Goal: Task Accomplishment & Management: Complete application form

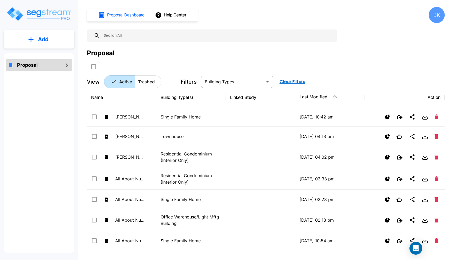
click at [37, 44] on button "Add" at bounding box center [39, 40] width 71 height 16
click at [34, 55] on p "Add Proposal" at bounding box center [43, 54] width 28 height 6
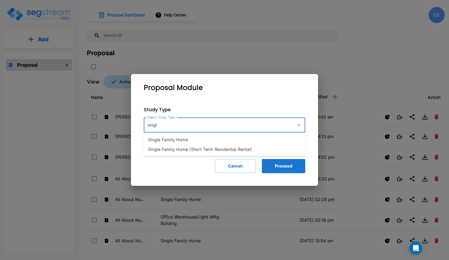
click at [172, 140] on li "Single Family Home" at bounding box center [225, 140] width 162 height 10
type input "Single Family Home"
click at [280, 168] on button "Proceed" at bounding box center [283, 166] width 43 height 14
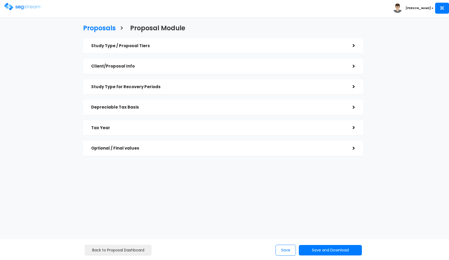
checkbox input "true"
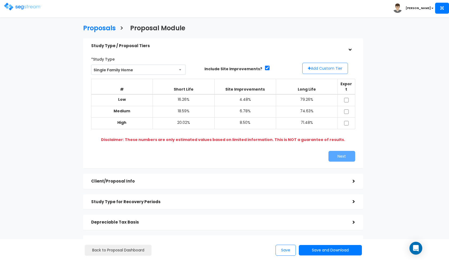
click at [321, 69] on button "Add Custom Tier" at bounding box center [326, 68] width 46 height 11
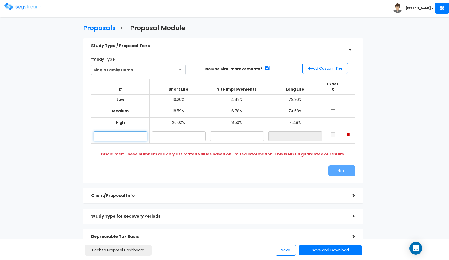
click at [130, 131] on input "text" at bounding box center [121, 136] width 54 height 10
paste input "128 Race Track Rd"
type input "128 Race Track Rd"
type input "17.10%"
type input "5"
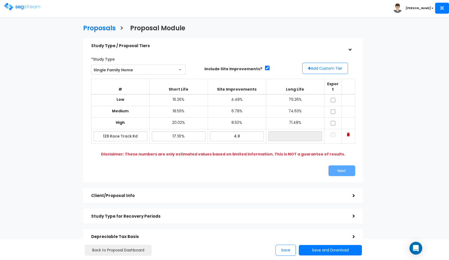
type input "4.80%"
type input "78.10%"
click at [179, 165] on div "Next" at bounding box center [223, 170] width 272 height 11
click at [333, 98] on input "checkbox" at bounding box center [333, 100] width 5 height 5
checkbox input "true"
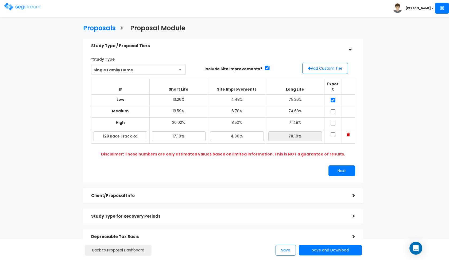
click at [333, 109] on input "checkbox" at bounding box center [333, 111] width 5 height 5
checkbox input "true"
click at [333, 121] on input "checkbox" at bounding box center [333, 123] width 5 height 5
checkbox input "true"
click at [333, 132] on input "checkbox" at bounding box center [333, 134] width 5 height 5
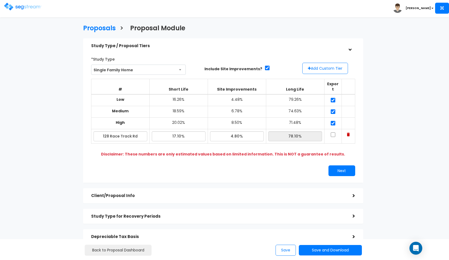
checkbox input "true"
click at [270, 174] on div "*Study Type Single Family Home Assisted/Senior Living Auto Repair Shop Auto Dea…" at bounding box center [223, 115] width 280 height 135
click at [343, 165] on button "Next" at bounding box center [342, 170] width 27 height 11
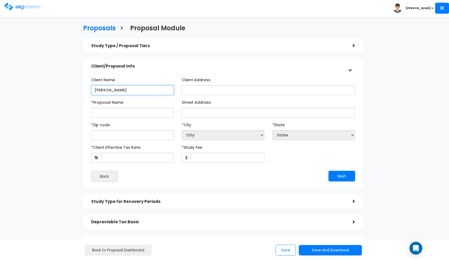
type input "[PERSON_NAME]"
paste input "128 Race Track Rd"
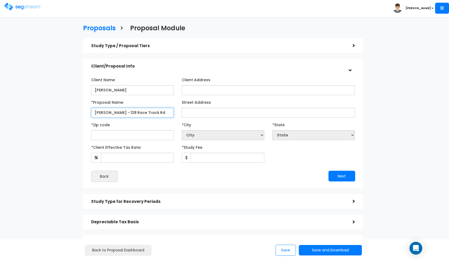
type input "[PERSON_NAME] - 128 Race Track Rd"
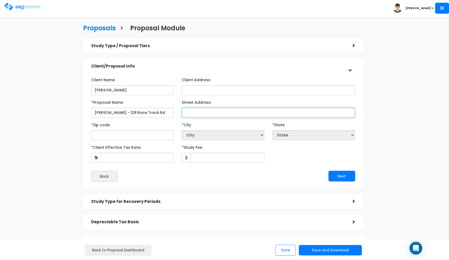
paste input "128 Race Track Rd"
type input "128 Race Track Rd"
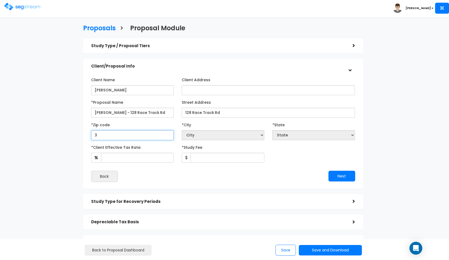
type input "35"
select select "GA"
type input "357"
select select "AL"
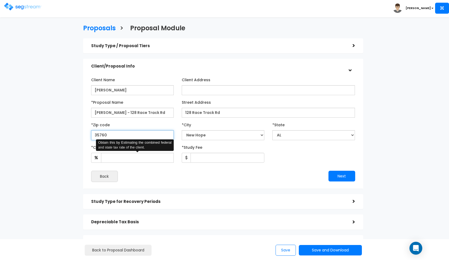
type input "35760"
click at [131, 156] on input "*Client Effective Tax Rate:" at bounding box center [137, 158] width 73 height 10
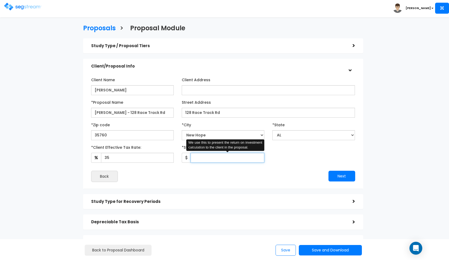
click at [210, 160] on input "*Study Fee" at bounding box center [228, 158] width 74 height 10
click at [194, 184] on div "Client Name Charlotte Barlow Client Address *Proposal Name Street Address 35760…" at bounding box center [223, 129] width 272 height 112
click at [201, 159] on input "*Study Fee" at bounding box center [228, 158] width 74 height 10
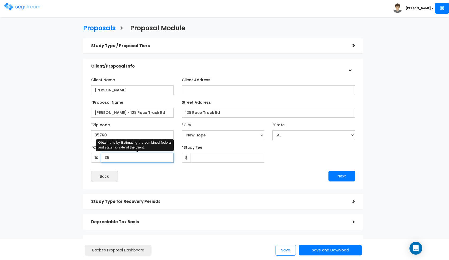
click at [150, 159] on input "35" at bounding box center [137, 158] width 73 height 10
type input "37"
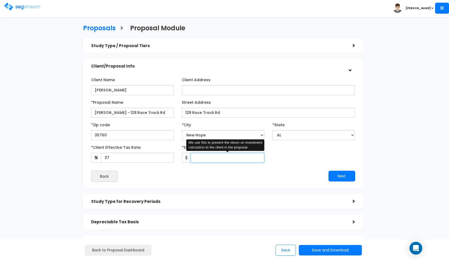
click at [200, 159] on input "*Study Fee" at bounding box center [228, 158] width 74 height 10
type input "2,500"
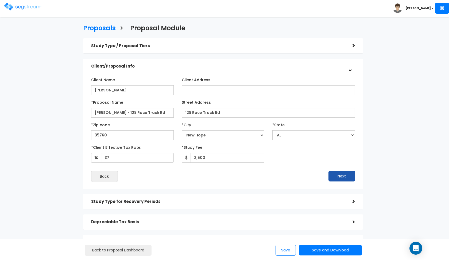
click at [348, 177] on button "Next" at bounding box center [342, 175] width 27 height 11
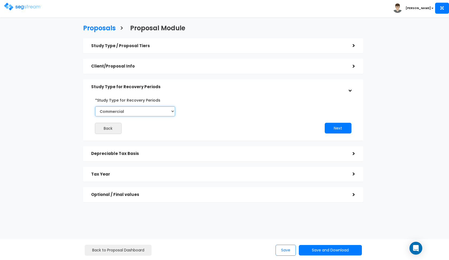
select select "Residential"
click at [331, 128] on button "Next" at bounding box center [338, 128] width 27 height 11
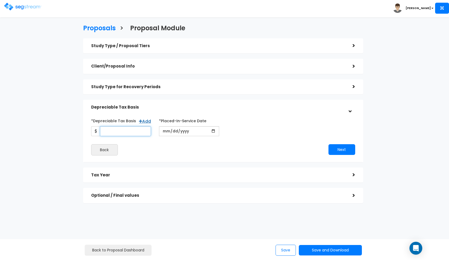
click at [111, 133] on input "*Depreciable Tax Basis" at bounding box center [125, 131] width 51 height 10
type input "98,400"
click at [167, 131] on input "date" at bounding box center [189, 131] width 60 height 10
type input "2024-04-19"
click at [345, 150] on button "Next" at bounding box center [342, 149] width 27 height 11
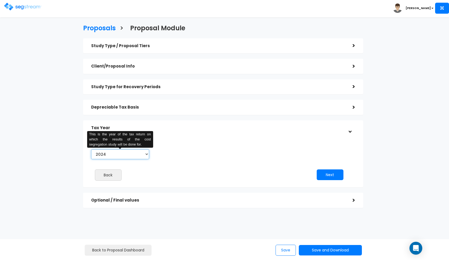
select select "2025"
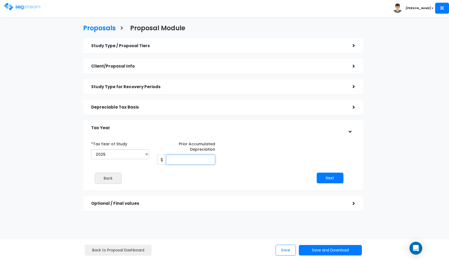
click at [202, 160] on input "Prior Accumulated Depreciation" at bounding box center [190, 159] width 49 height 10
type input "3,500"
click at [323, 177] on button "Next" at bounding box center [330, 177] width 27 height 11
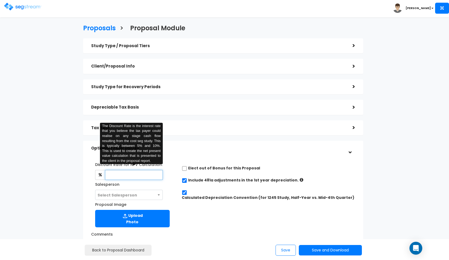
click at [144, 170] on input "text" at bounding box center [134, 175] width 58 height 10
type input "8"
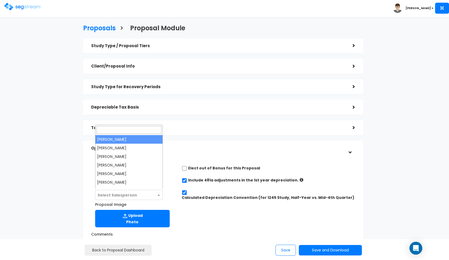
click at [145, 192] on span "Select Salesperson" at bounding box center [129, 195] width 67 height 10
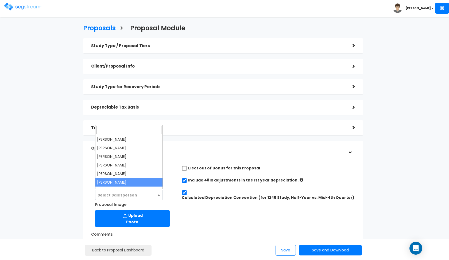
select select "190"
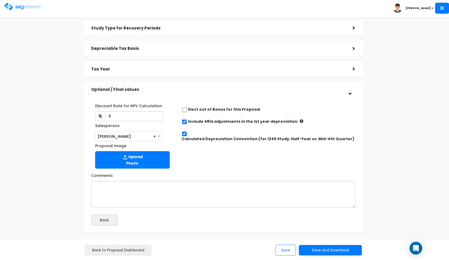
scroll to position [78, 0]
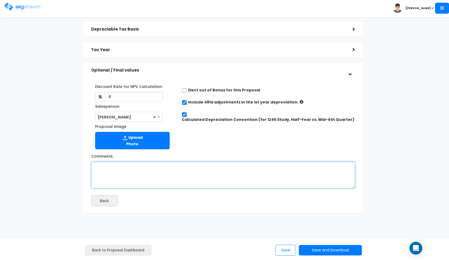
click at [264, 176] on textarea "Comments" at bounding box center [223, 174] width 264 height 27
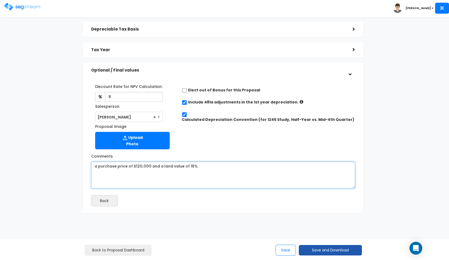
type textarea "a purchase price of $120,000 and a land value of 18%."
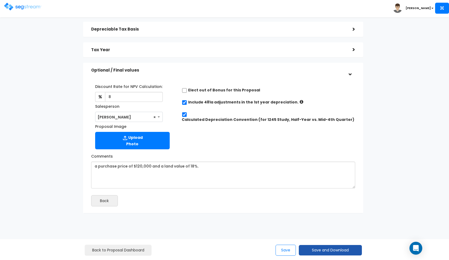
click at [309, 253] on button "Save and Download" at bounding box center [330, 250] width 63 height 10
click at [326, 225] on link "Custom Proposal" at bounding box center [344, 222] width 84 height 12
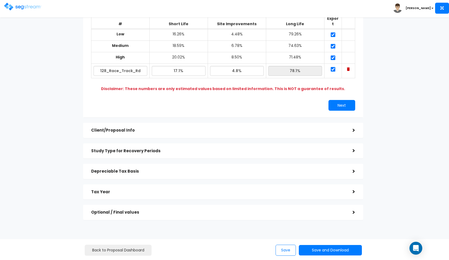
click at [166, 189] on h5 "Tax Year" at bounding box center [218, 191] width 254 height 5
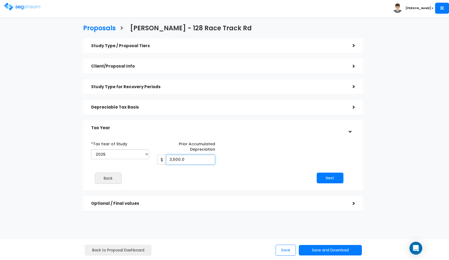
click at [182, 158] on input "3,500.0" at bounding box center [190, 159] width 49 height 10
type input "3"
type input "2,535"
click at [321, 180] on button "Next" at bounding box center [330, 177] width 27 height 11
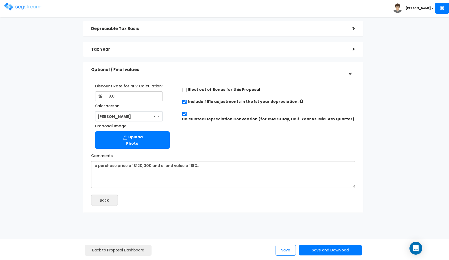
scroll to position [78, 0]
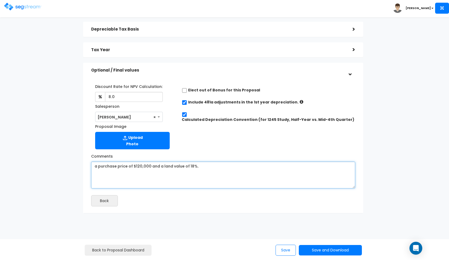
click at [148, 165] on textarea "a purchase price of $120,000 and a land value of 18%." at bounding box center [223, 174] width 264 height 27
type textarea "a purchase price of $120,000, and a land value of 18%."
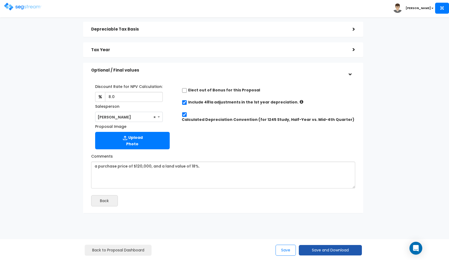
click at [326, 250] on button "Save and Download" at bounding box center [330, 250] width 63 height 10
click at [345, 222] on link "Custom Proposal" at bounding box center [344, 222] width 84 height 12
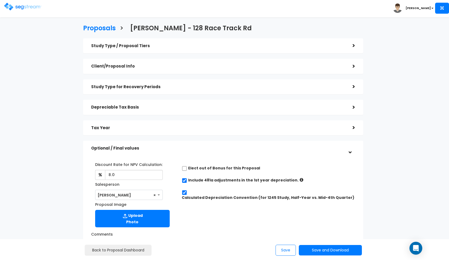
click at [16, 9] on img at bounding box center [22, 7] width 37 height 8
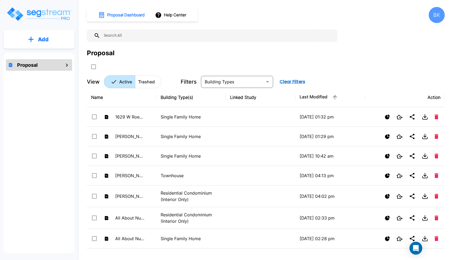
click at [55, 38] on button "Add" at bounding box center [39, 40] width 71 height 16
click at [46, 49] on button "Add Proposal" at bounding box center [39, 54] width 40 height 11
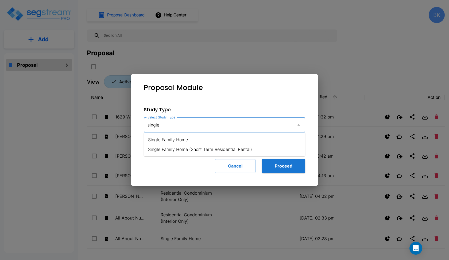
click at [185, 140] on li "Single Family Home" at bounding box center [225, 140] width 162 height 10
type input "Single Family Home"
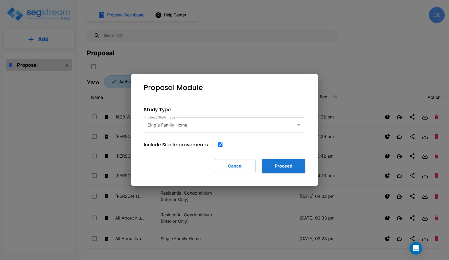
click at [291, 175] on div "Study Type Select Study Type Single Family Home Select Study Type Include Site …" at bounding box center [224, 139] width 179 height 84
click at [286, 168] on button "Proceed" at bounding box center [283, 166] width 43 height 14
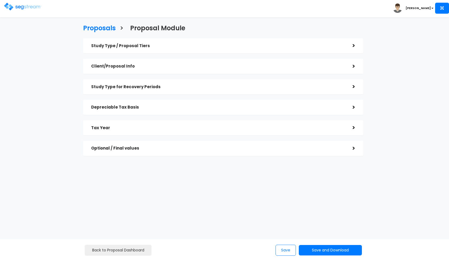
checkbox input "true"
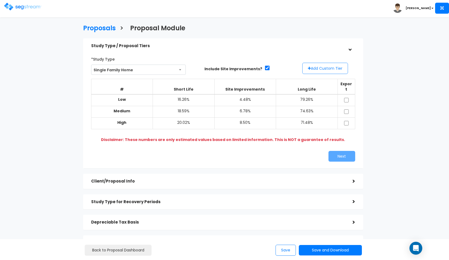
click at [312, 70] on button "Add Custom Tier" at bounding box center [326, 68] width 46 height 11
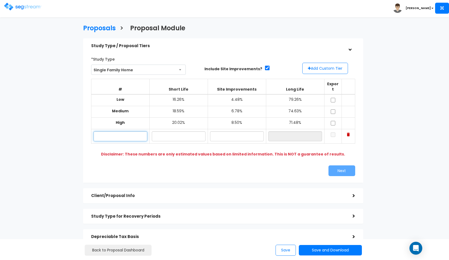
click at [108, 132] on input "text" at bounding box center [121, 136] width 54 height 10
paste input "1204 19th Ave SE"
type input "1204 19th Ave SE"
click at [165, 131] on input "text" at bounding box center [179, 136] width 54 height 10
type input "18.70%"
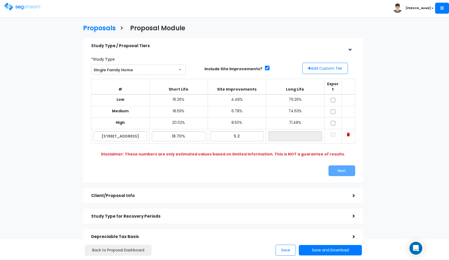
type input "5.20%"
type input "76.10%"
click at [218, 192] on div "Client/Proposal Info" at bounding box center [218, 196] width 254 height 10
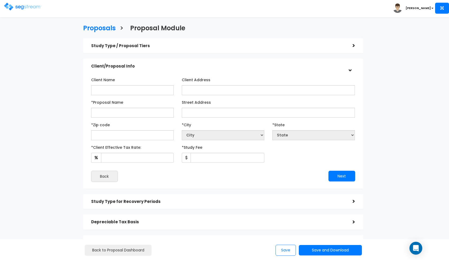
click at [327, 73] on div "Client Name Client Address" at bounding box center [223, 129] width 272 height 112
click at [336, 52] on div "Study Type / Proposal Tiers >" at bounding box center [223, 45] width 280 height 15
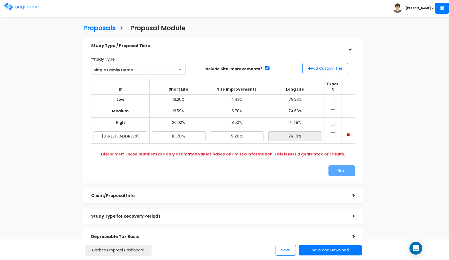
click at [334, 98] on input "checkbox" at bounding box center [333, 100] width 5 height 5
checkbox input "true"
click at [333, 109] on input "checkbox" at bounding box center [333, 111] width 5 height 5
checkbox input "true"
click at [333, 121] on input "checkbox" at bounding box center [333, 123] width 5 height 5
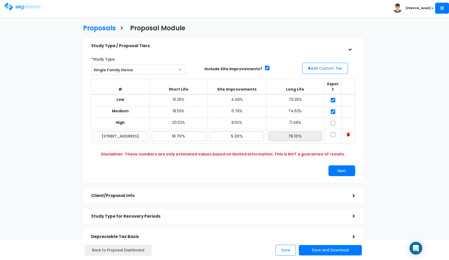
checkbox input "true"
click at [333, 132] on input "checkbox" at bounding box center [333, 134] width 5 height 5
checkbox input "true"
click at [334, 155] on div "*Study Type Single Family Home Assisted/Senior Living Auto Repair Shop Auto Dea…" at bounding box center [223, 115] width 272 height 127
click at [334, 165] on button "Next" at bounding box center [342, 170] width 27 height 11
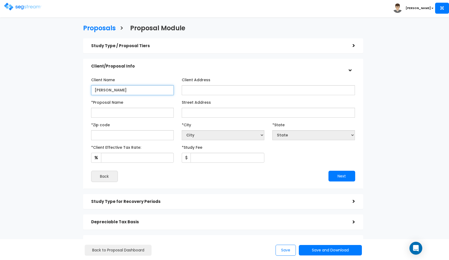
type input "[PERSON_NAME]"
paste input "1204 19th Ave SE"
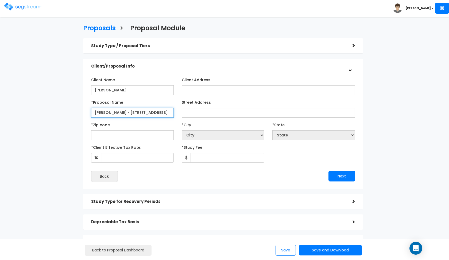
type input "Barlow - 1204 19th Ave SE"
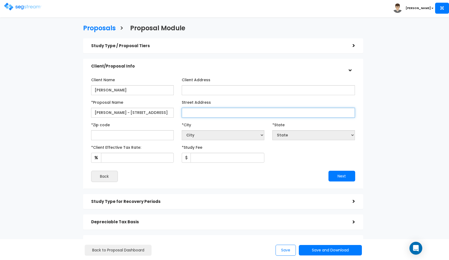
paste input "1204 19th Ave SE"
type input "1204 19th Ave SE"
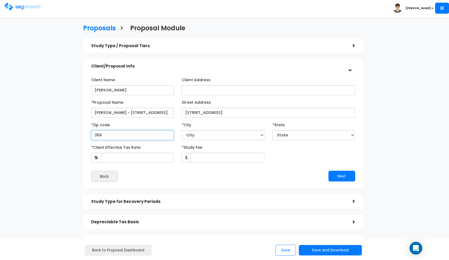
type input "3560"
select select "AL"
type input "35601"
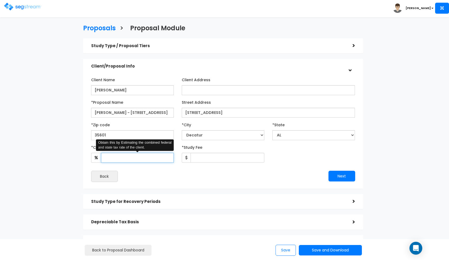
click at [129, 155] on input "*Client Effective Tax Rate:" at bounding box center [137, 158] width 73 height 10
type input "37"
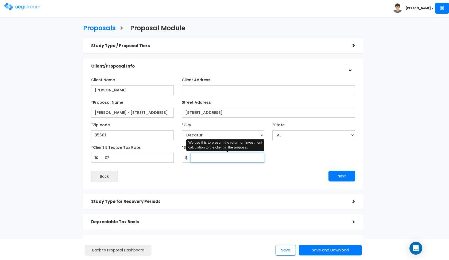
click at [204, 157] on input "*Study Fee" at bounding box center [228, 158] width 74 height 10
type input "2,500"
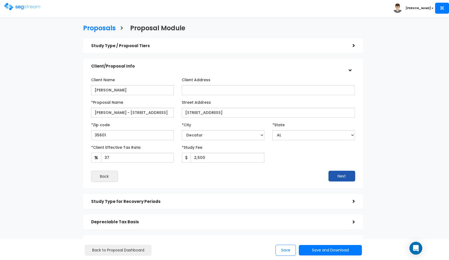
click at [332, 177] on button "Next" at bounding box center [342, 175] width 27 height 11
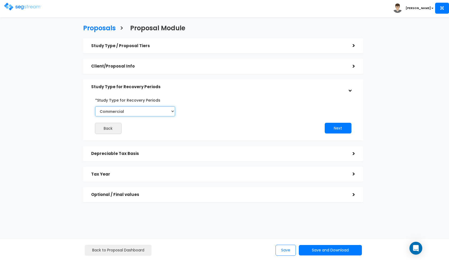
select select "Residential"
click at [338, 128] on button "Next" at bounding box center [338, 128] width 27 height 11
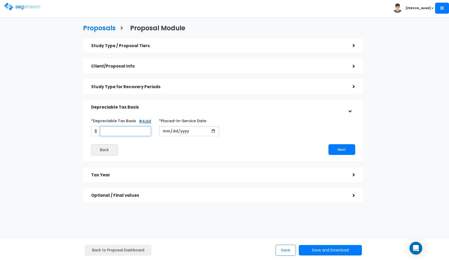
click at [121, 133] on input "*Depreciable Tax Basis" at bounding box center [125, 131] width 51 height 10
type input "136,080"
click at [166, 130] on input "date" at bounding box center [189, 131] width 60 height 10
type input "2024-03-19"
click at [333, 147] on button "Next" at bounding box center [342, 149] width 27 height 11
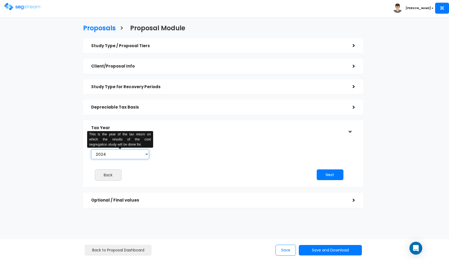
select select "2025"
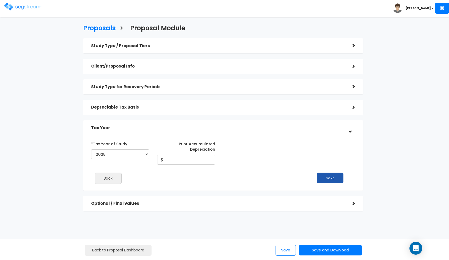
click at [328, 178] on button "Next" at bounding box center [330, 177] width 27 height 11
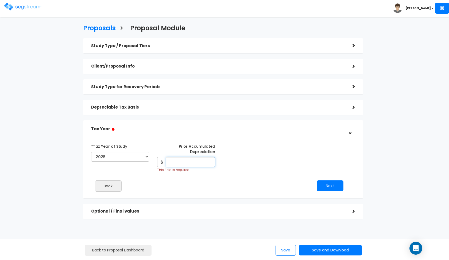
click at [188, 164] on input "Prior Accumulated Depreciation" at bounding box center [190, 162] width 49 height 10
type input "4,500"
click at [321, 186] on button "Next" at bounding box center [330, 185] width 27 height 11
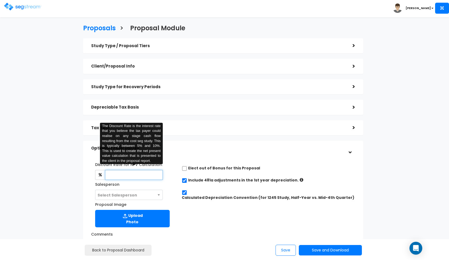
click at [150, 170] on input "text" at bounding box center [134, 175] width 58 height 10
type input "8"
click at [124, 195] on span "Select Salesperson" at bounding box center [118, 194] width 40 height 5
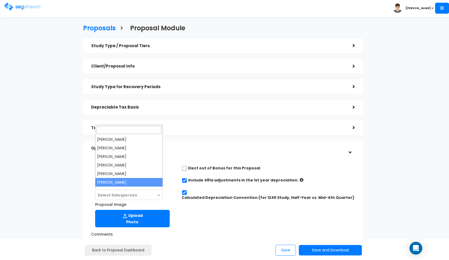
select select "190"
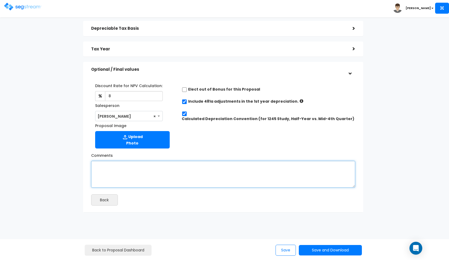
click at [145, 182] on textarea "Comments" at bounding box center [223, 174] width 264 height 27
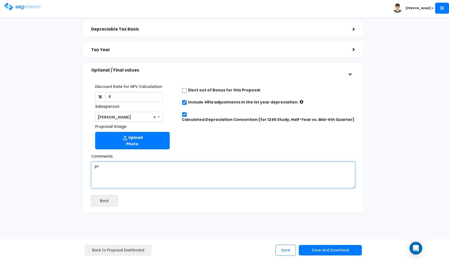
type textarea "p"
click at [149, 165] on textarea "a purchase price of $162,000 and a land value of 16%." at bounding box center [223, 174] width 264 height 27
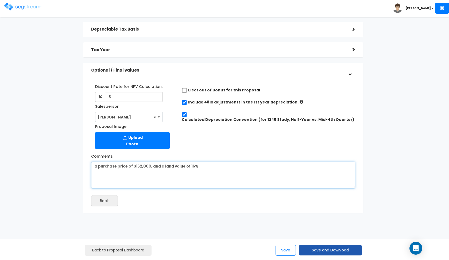
type textarea "a purchase price of $162,000, and a land value of 16%."
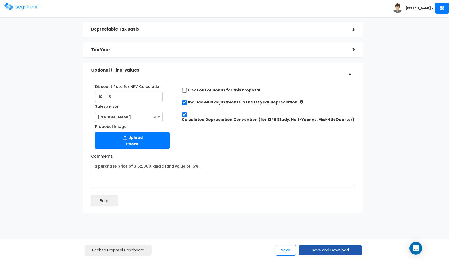
click at [320, 251] on button "Save and Download" at bounding box center [330, 250] width 63 height 10
click at [338, 223] on link "Custom Proposal" at bounding box center [344, 222] width 84 height 12
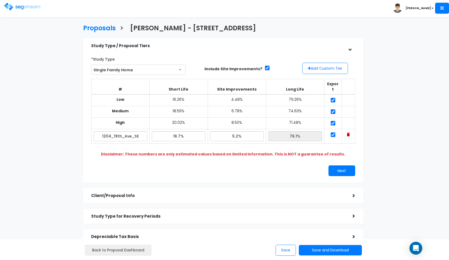
click at [23, 8] on img at bounding box center [22, 7] width 37 height 8
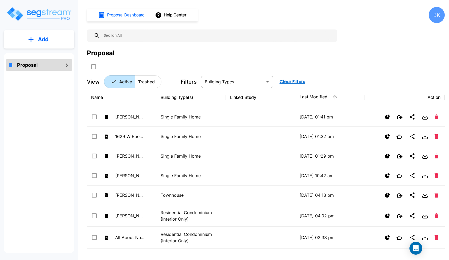
click at [68, 38] on button "Add" at bounding box center [39, 40] width 71 height 16
click at [53, 54] on p "Add Proposal" at bounding box center [43, 54] width 28 height 6
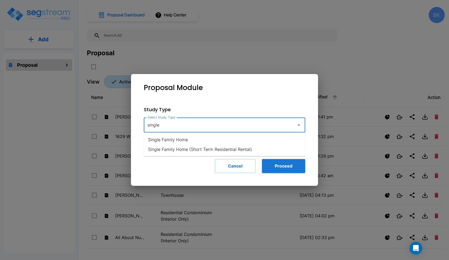
click at [177, 138] on li "Single Family Home" at bounding box center [225, 140] width 162 height 10
type input "Single Family Home"
click at [273, 162] on button "Proceed" at bounding box center [283, 166] width 43 height 14
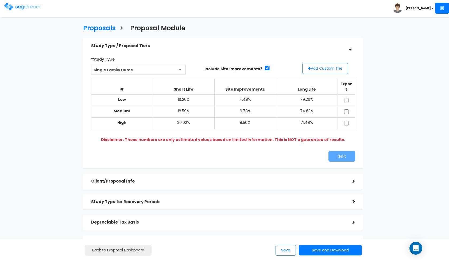
click at [314, 69] on button "Add Custom Tier" at bounding box center [326, 68] width 46 height 11
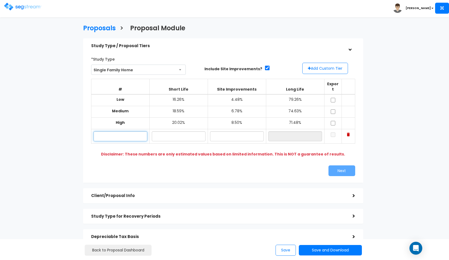
click at [121, 131] on input "text" at bounding box center [121, 136] width 54 height 10
paste input "1416 7th"
type input "1416 7th"
click at [171, 131] on input "text" at bounding box center [179, 136] width 54 height 10
type input "17.20%"
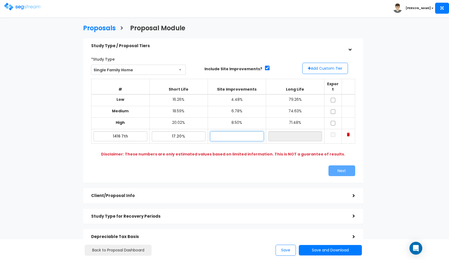
click at [222, 131] on input "text" at bounding box center [237, 136] width 54 height 10
type input "4.92%"
type input "77.88%"
click at [262, 169] on div "*Study Type Single Family Home Assisted/Senior Living Auto Repair Shop Auto Dea…" at bounding box center [223, 115] width 272 height 127
click at [333, 97] on td at bounding box center [333, 100] width 17 height 12
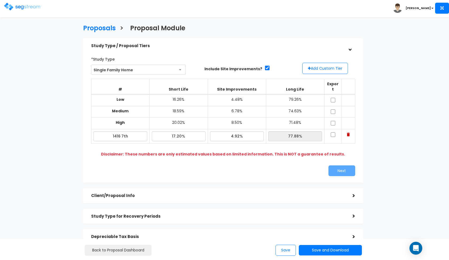
click at [333, 98] on input "checkbox" at bounding box center [333, 100] width 5 height 5
checkbox input "true"
click at [334, 109] on input "checkbox" at bounding box center [333, 111] width 5 height 5
checkbox input "true"
click at [334, 117] on td at bounding box center [333, 123] width 17 height 12
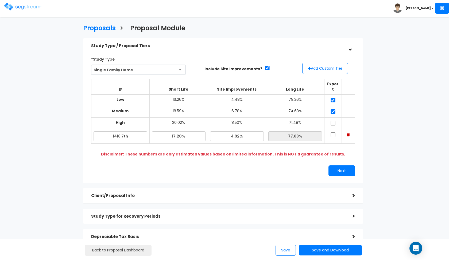
click at [334, 132] on input "checkbox" at bounding box center [333, 134] width 5 height 5
checkbox input "true"
click at [333, 121] on input "checkbox" at bounding box center [333, 123] width 5 height 5
checkbox input "true"
click at [335, 165] on button "Next" at bounding box center [342, 170] width 27 height 11
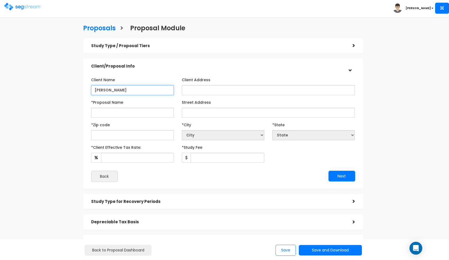
type input "[PERSON_NAME]"
paste input "1416 7th"
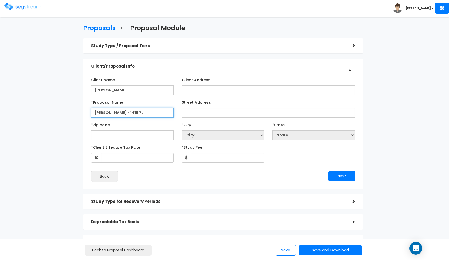
type input "[PERSON_NAME] - 1416 7th"
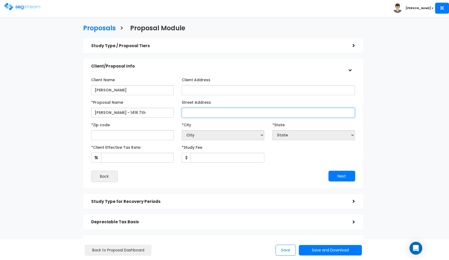
paste input "1416 7th"
type input "1416 7th"
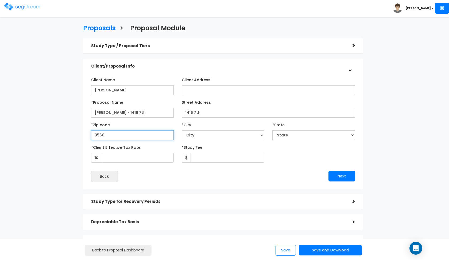
type input "35601"
select select "AL"
type input "35601"
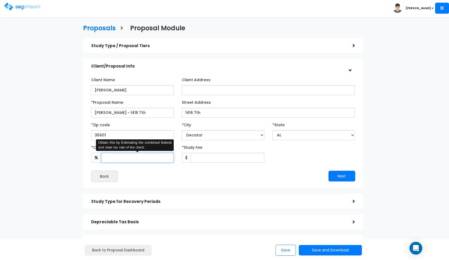
click at [117, 157] on input "*Client Effective Tax Rate:" at bounding box center [137, 158] width 73 height 10
type input "37"
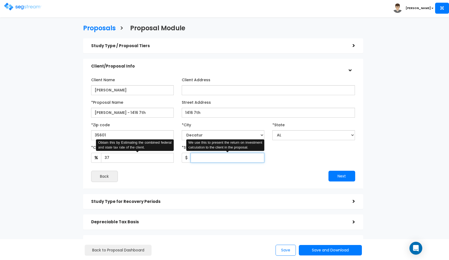
click at [211, 160] on input "*Study Fee" at bounding box center [228, 158] width 74 height 10
type input "3"
type input "2,500"
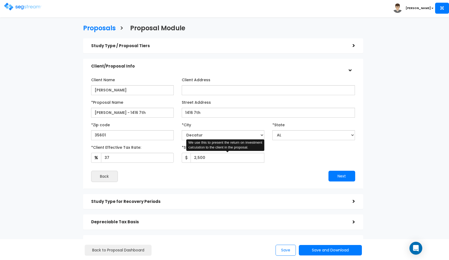
click at [226, 175] on div "Next" at bounding box center [291, 175] width 136 height 11
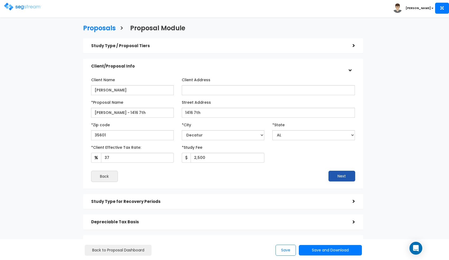
click at [335, 180] on button "Next" at bounding box center [342, 175] width 27 height 11
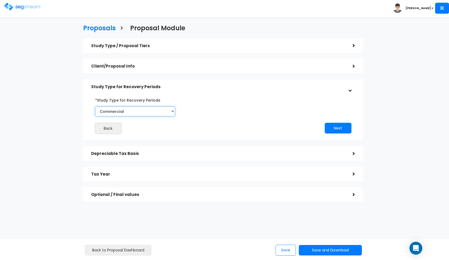
select select "Residential"
click at [328, 125] on button "Next" at bounding box center [338, 128] width 27 height 11
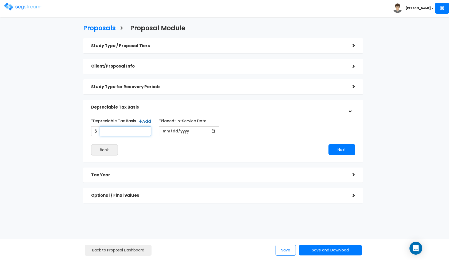
click at [127, 133] on input "*Depreciable Tax Basis" at bounding box center [125, 131] width 51 height 10
type input "110,600"
type input "[DATE]"
click at [340, 148] on button "Next" at bounding box center [342, 149] width 27 height 11
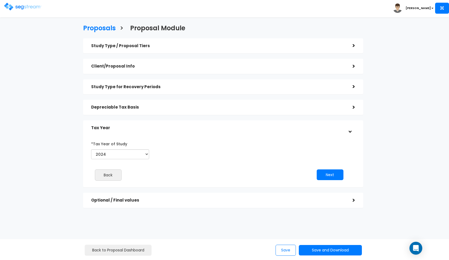
click at [165, 115] on div "Study Type / Proposal Tiers > *Study Type Single Family Home Assisted/Senior Li…" at bounding box center [223, 122] width 280 height 169
click at [170, 110] on div "Depreciable Tax Basis" at bounding box center [218, 107] width 254 height 10
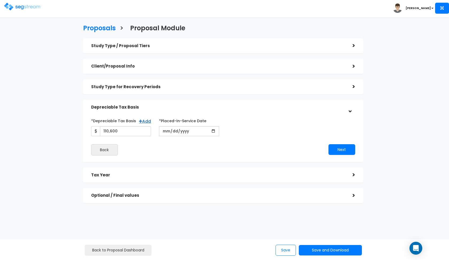
click at [175, 107] on h5 "Depreciable Tax Basis" at bounding box center [218, 107] width 254 height 5
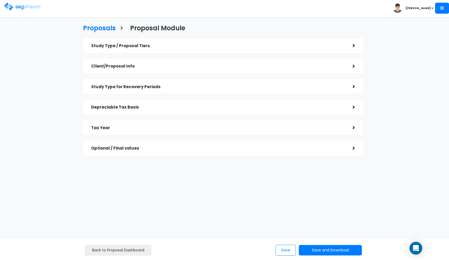
click at [150, 101] on div "Depreciable Tax Basis >" at bounding box center [223, 107] width 280 height 15
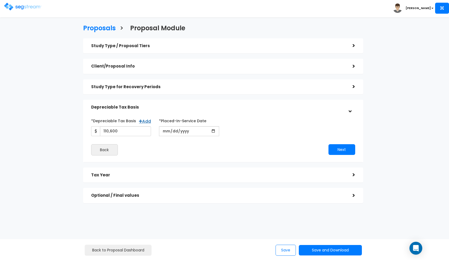
click at [147, 90] on div "Study Type for Recovery Periods" at bounding box center [218, 87] width 254 height 10
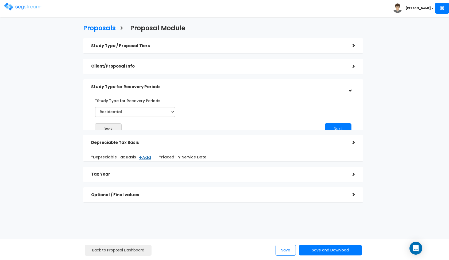
click at [147, 90] on div "Study Type for Recovery Periods" at bounding box center [218, 87] width 254 height 10
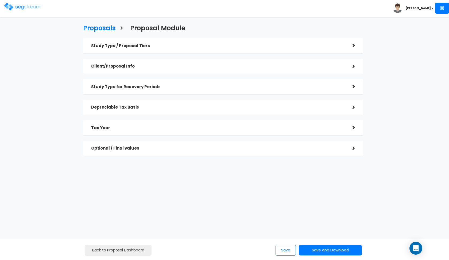
click at [148, 127] on h5 "Tax Year" at bounding box center [218, 127] width 254 height 5
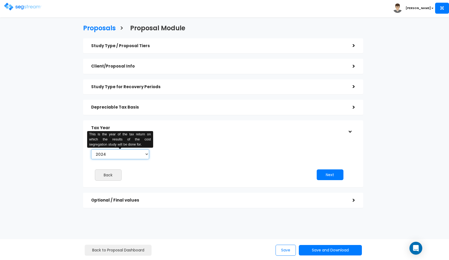
select select "2025"
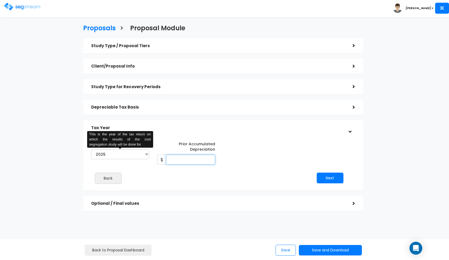
click at [174, 163] on input "Prior Accumulated Depreciation" at bounding box center [190, 159] width 49 height 10
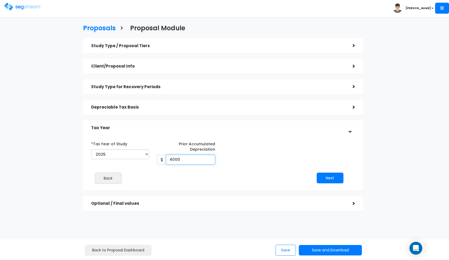
type input "4,000"
click at [333, 178] on button "Next" at bounding box center [330, 177] width 27 height 11
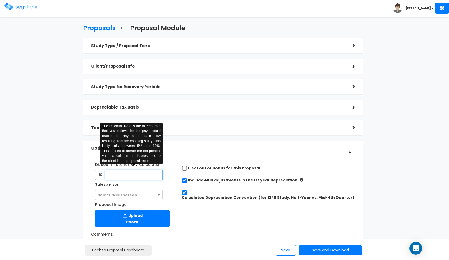
click at [131, 174] on input "text" at bounding box center [134, 175] width 58 height 10
type input "8"
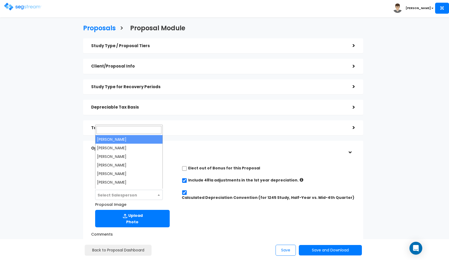
click at [117, 190] on span "Select Salesperson" at bounding box center [129, 195] width 67 height 10
select select "190"
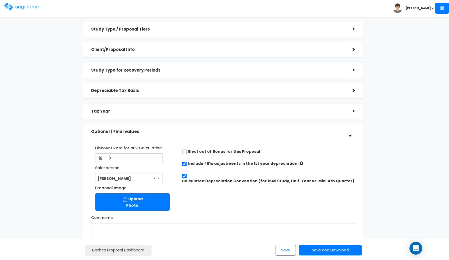
scroll to position [53, 0]
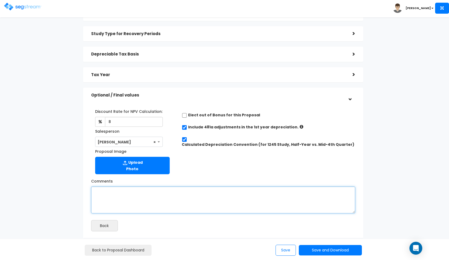
click at [153, 192] on textarea "Comments" at bounding box center [223, 199] width 264 height 27
click at [149, 190] on textarea "a purchase price of $140,000 and a land value of 21%." at bounding box center [223, 199] width 264 height 27
type textarea "a purchase price of $140,000, and a land value of 21%."
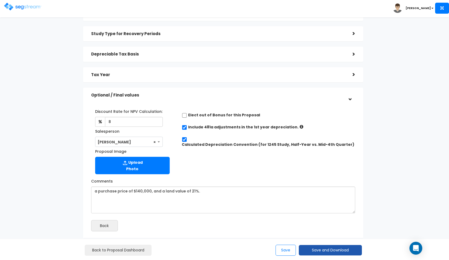
click at [308, 248] on button "Save and Download" at bounding box center [330, 250] width 63 height 10
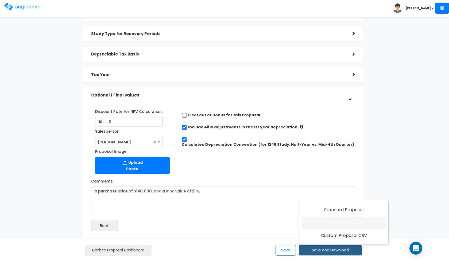
click at [318, 220] on link "Custom Proposal" at bounding box center [344, 222] width 84 height 12
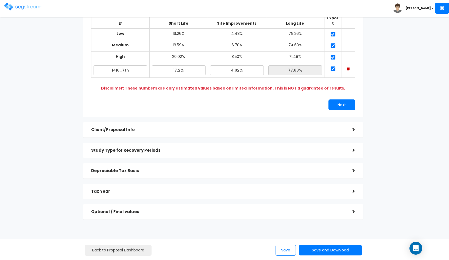
click at [164, 168] on h5 "Depreciable Tax Basis" at bounding box center [218, 170] width 254 height 5
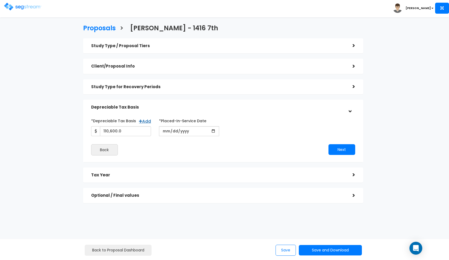
click at [143, 168] on div "Tax Year >" at bounding box center [223, 174] width 280 height 15
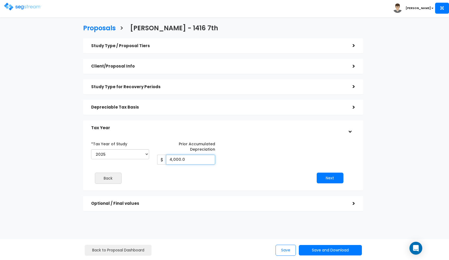
drag, startPoint x: 188, startPoint y: 160, endPoint x: 151, endPoint y: 160, distance: 37.2
click at [151, 160] on div "*Tax Year of Study 2024 2025 2026 Prior Accumulated Depreciation 4,000.0" at bounding box center [219, 151] width 264 height 25
type input "3,184"
click at [323, 179] on button "Next" at bounding box center [330, 177] width 27 height 11
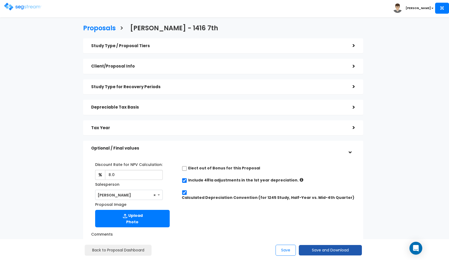
click at [323, 248] on button "Save and Download" at bounding box center [330, 250] width 63 height 10
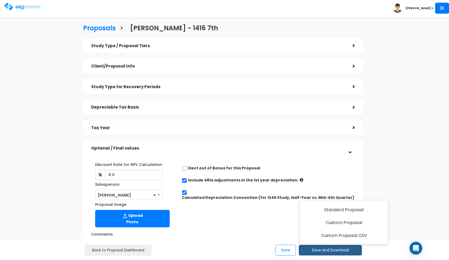
click at [214, 132] on div "Tax Year" at bounding box center [218, 128] width 254 height 10
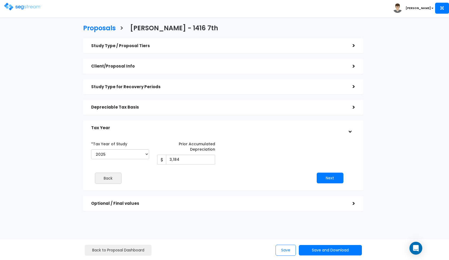
click at [214, 132] on div "Tax Year" at bounding box center [218, 128] width 254 height 10
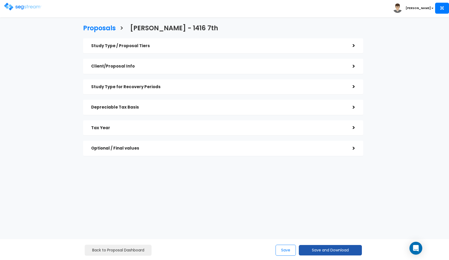
click at [314, 250] on button "Save and Download" at bounding box center [330, 250] width 63 height 10
click at [334, 226] on link "Custom Proposal" at bounding box center [344, 222] width 84 height 12
click at [16, 5] on img at bounding box center [22, 7] width 37 height 8
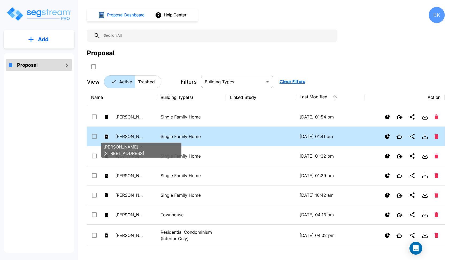
click at [139, 134] on p "Barlow - 1204 19th Ave SE" at bounding box center [129, 136] width 29 height 6
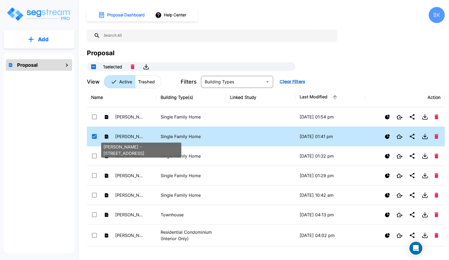
click at [139, 134] on p "Barlow - 1204 19th Ave SE" at bounding box center [129, 136] width 29 height 6
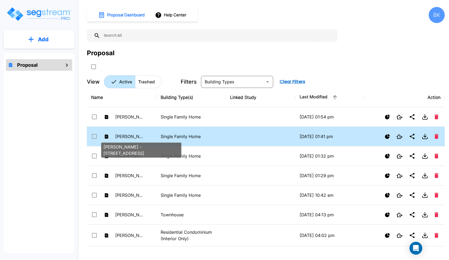
checkbox input "false"
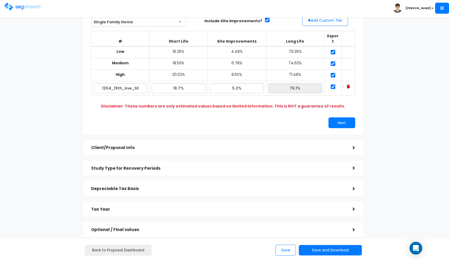
scroll to position [61, 0]
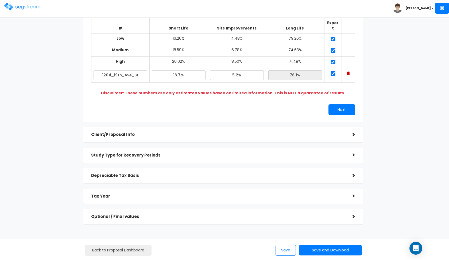
click at [181, 191] on div "Tax Year" at bounding box center [218, 196] width 254 height 10
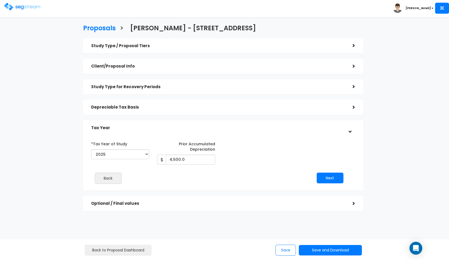
scroll to position [0, 0]
click at [189, 158] on input "4,500.0" at bounding box center [190, 159] width 49 height 10
type input "4"
type input "3,917"
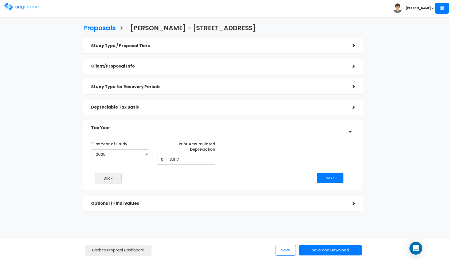
click at [190, 131] on div "Tax Year" at bounding box center [218, 128] width 254 height 10
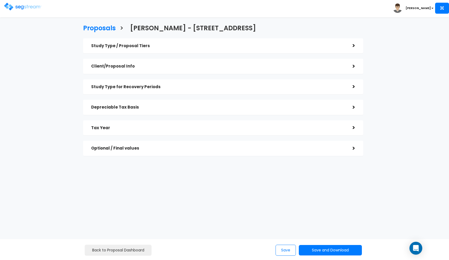
click at [187, 110] on div "Depreciable Tax Basis" at bounding box center [218, 107] width 254 height 10
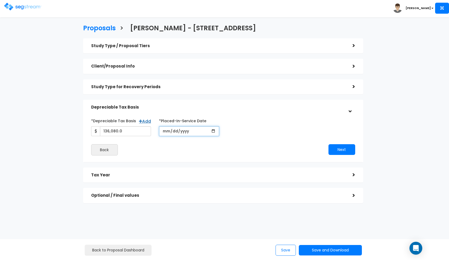
click at [164, 134] on input "2024-03-19" at bounding box center [189, 131] width 60 height 10
type input "2024-04-16"
click at [247, 115] on div "*Depreciable Tax Basis Add 136,080.0 *Placed-In-Service Date 2024-04-16" at bounding box center [223, 135] width 272 height 44
click at [338, 148] on button "Next" at bounding box center [342, 149] width 27 height 11
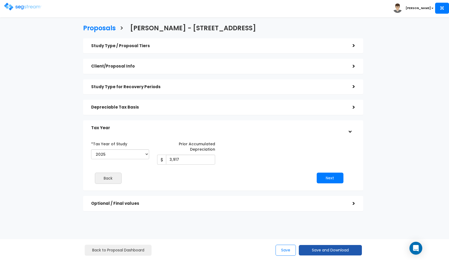
click at [316, 252] on button "Save and Download" at bounding box center [330, 250] width 63 height 10
click at [326, 227] on link "Custom Proposal" at bounding box center [344, 222] width 84 height 12
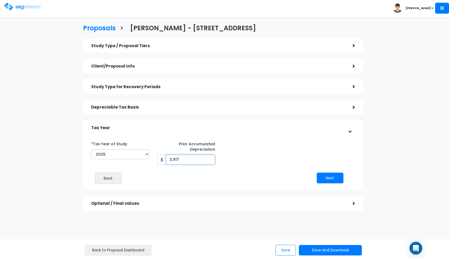
drag, startPoint x: 180, startPoint y: 158, endPoint x: 150, endPoint y: 158, distance: 30.8
click at [150, 158] on div "*Tax Year of Study 2024 2025 2026 Prior Accumulated Depreciation 3,917" at bounding box center [219, 151] width 264 height 25
type input "3,505"
click at [326, 177] on button "Next" at bounding box center [330, 177] width 27 height 11
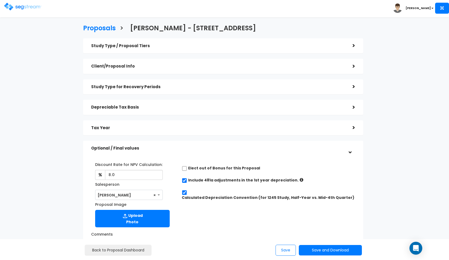
click at [196, 92] on div "Study Type for Recovery Periods >" at bounding box center [223, 86] width 280 height 15
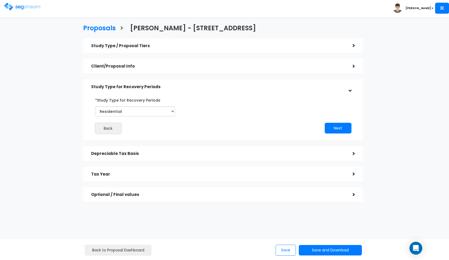
click at [197, 90] on div "Study Type for Recovery Periods" at bounding box center [218, 87] width 254 height 10
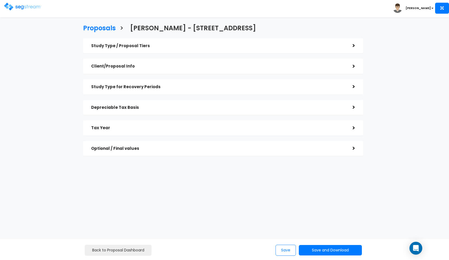
click at [188, 71] on div "Client/Proposal Info >" at bounding box center [223, 66] width 280 height 15
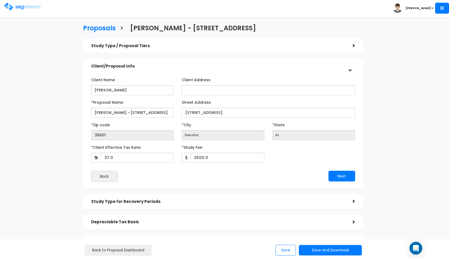
click at [187, 66] on h5 "Client/Proposal Info" at bounding box center [218, 66] width 254 height 5
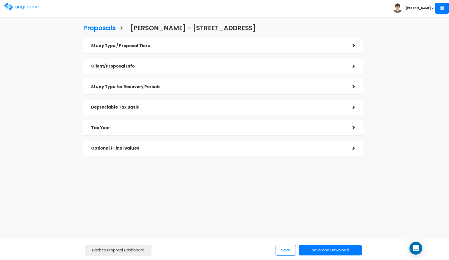
click at [249, 135] on div "Study Type / Proposal Tiers > *Study Type Single Family Home Assisted/Senior Li…" at bounding box center [223, 96] width 280 height 117
click at [257, 129] on h5 "Tax Year" at bounding box center [218, 127] width 254 height 5
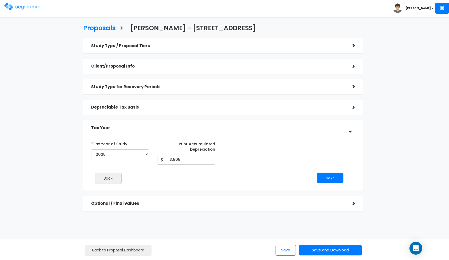
click at [265, 129] on div "Tax Year" at bounding box center [218, 128] width 254 height 10
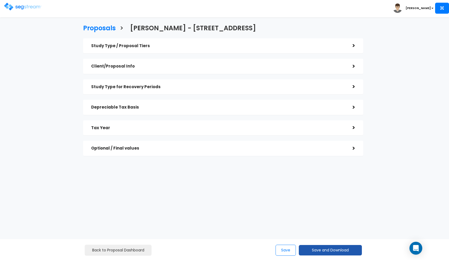
click at [315, 247] on button "Save and Download" at bounding box center [330, 250] width 63 height 10
click at [333, 227] on link "Custom Proposal" at bounding box center [344, 222] width 84 height 12
drag, startPoint x: 307, startPoint y: 209, endPoint x: 301, endPoint y: 209, distance: 5.4
click at [306, 203] on html "Toggle navigation Bruce x" at bounding box center [224, 101] width 449 height 203
click at [10, 7] on img at bounding box center [22, 7] width 37 height 8
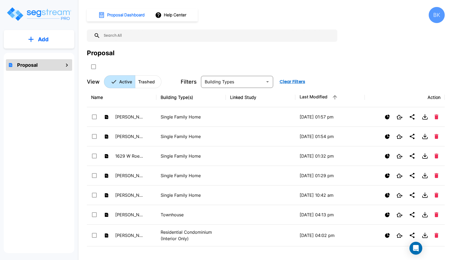
click at [47, 43] on p "Add" at bounding box center [43, 39] width 11 height 8
click at [42, 51] on p "Add Proposal" at bounding box center [43, 54] width 28 height 6
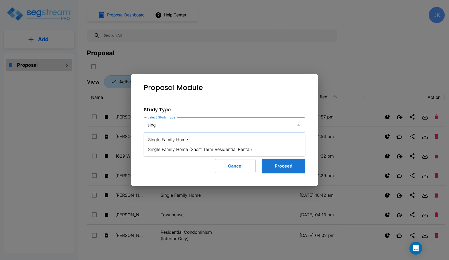
click at [227, 135] on li "Single Family Home" at bounding box center [225, 140] width 162 height 10
type input "Single Family Home"
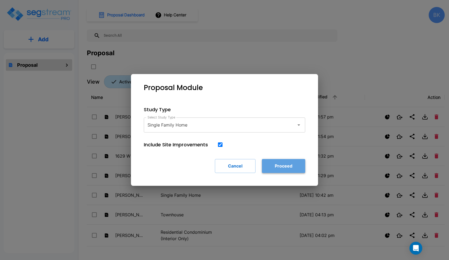
click at [275, 160] on button "Proceed" at bounding box center [283, 166] width 43 height 14
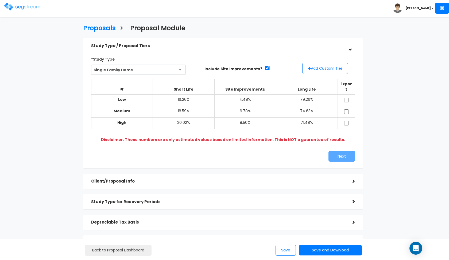
click at [315, 70] on button "Add Custom Tier" at bounding box center [326, 68] width 46 height 11
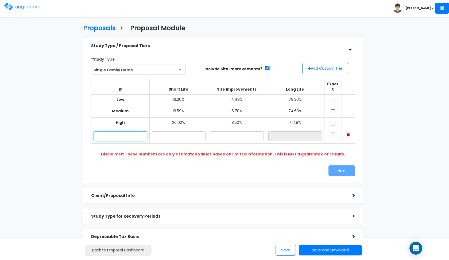
click at [111, 131] on input "text" at bounding box center [121, 136] width 54 height 10
paste input "801 [PERSON_NAME]"
type input "801 [PERSON_NAME]"
click at [163, 131] on input "text" at bounding box center [179, 136] width 54 height 10
type input "16.80%"
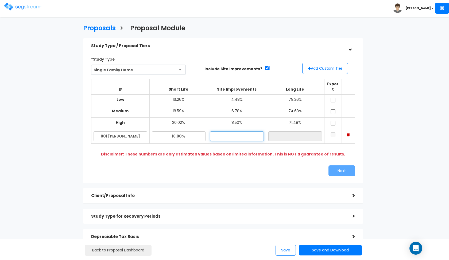
click at [232, 131] on input "text" at bounding box center [237, 136] width 54 height 10
type input "5.20%"
type input "78.00%"
click at [295, 131] on input "78.00%" at bounding box center [296, 136] width 54 height 10
click at [331, 98] on input "checkbox" at bounding box center [333, 100] width 5 height 5
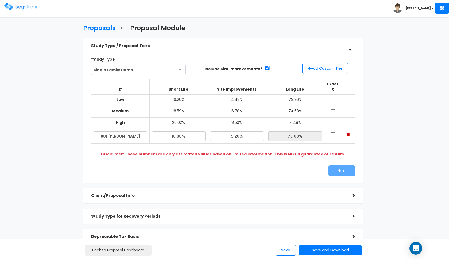
checkbox input "true"
click at [332, 106] on td at bounding box center [333, 112] width 17 height 12
click at [332, 109] on input "checkbox" at bounding box center [333, 111] width 5 height 5
checkbox input "true"
click at [334, 119] on td at bounding box center [333, 123] width 17 height 12
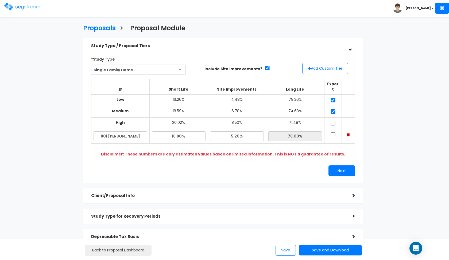
click at [334, 119] on td at bounding box center [333, 123] width 17 height 12
click at [334, 121] on input "checkbox" at bounding box center [333, 123] width 5 height 5
checkbox input "true"
click at [334, 132] on input "checkbox" at bounding box center [333, 134] width 5 height 5
checkbox input "true"
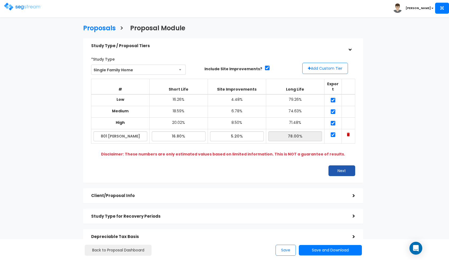
click at [337, 165] on button "Next" at bounding box center [342, 170] width 27 height 11
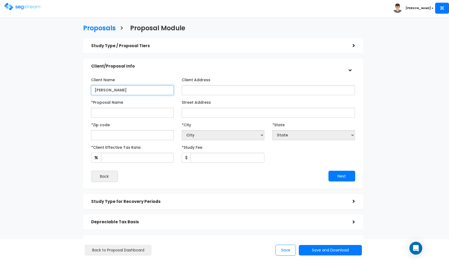
type input "Charlotte Barlow"
paste input "801 Coleman"
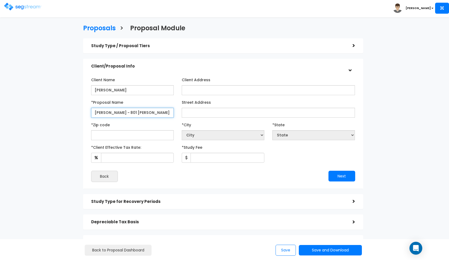
type input "Barlow - 801 Coleman"
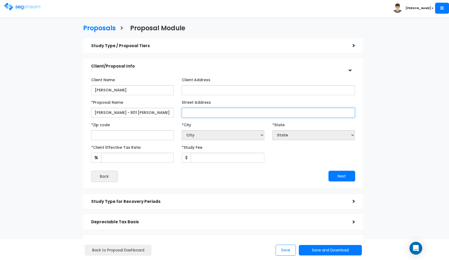
paste input "801 Coleman"
type input "801 Coleman"
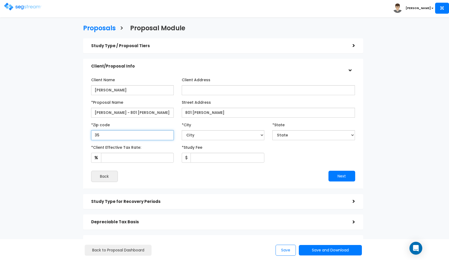
type input "356"
select select "AL"
type input "35611"
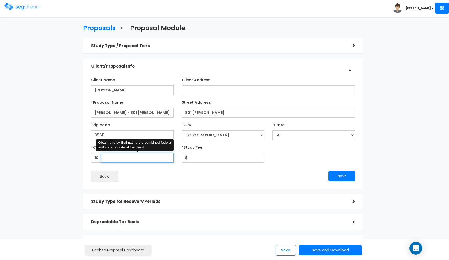
click at [155, 154] on input "*Client Effective Tax Rate:" at bounding box center [137, 158] width 73 height 10
type input "37"
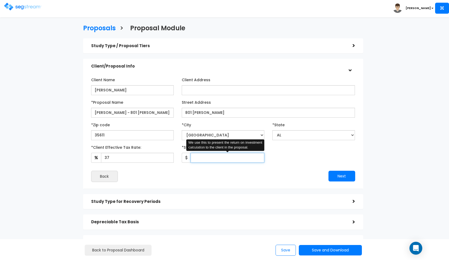
click at [216, 159] on input "*Study Fee" at bounding box center [228, 158] width 74 height 10
type input "2,500"
click at [331, 175] on button "Next" at bounding box center [342, 175] width 27 height 11
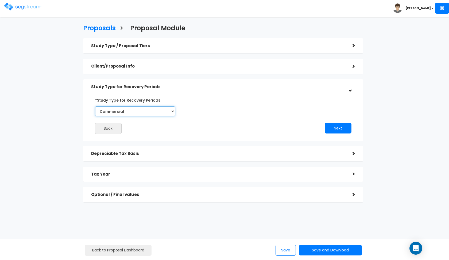
select select "Residential"
click at [326, 126] on button "Next" at bounding box center [338, 128] width 27 height 11
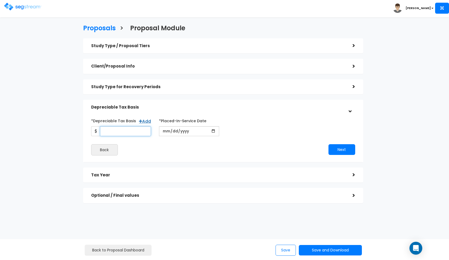
click at [141, 135] on input "*Depreciable Tax Basis" at bounding box center [125, 131] width 51 height 10
click at [163, 1] on div "Toggle navigation Bruce" at bounding box center [224, 8] width 449 height 17
click at [164, 134] on input "date" at bounding box center [189, 131] width 60 height 10
type input "2024-07-10"
click at [119, 128] on input "*Depreciable Tax Basis" at bounding box center [125, 131] width 51 height 10
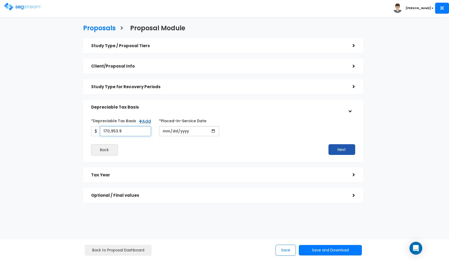
type input "170,953.9"
click at [333, 151] on button "Next" at bounding box center [342, 149] width 27 height 11
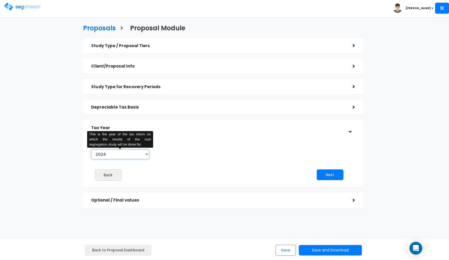
select select "2025"
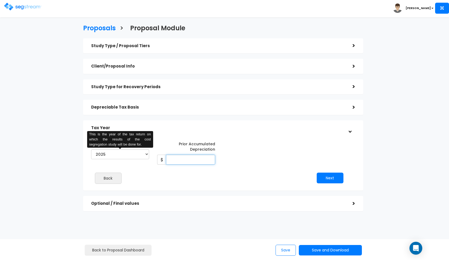
click at [200, 163] on input "Prior Accumulated Depreciation" at bounding box center [190, 159] width 49 height 10
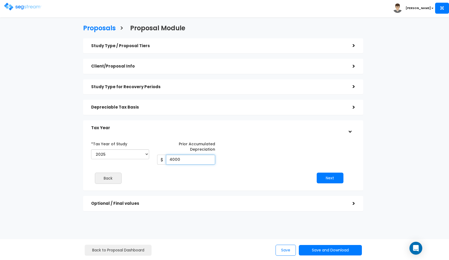
type input "4,000"
click at [324, 175] on button "Next" at bounding box center [330, 177] width 27 height 11
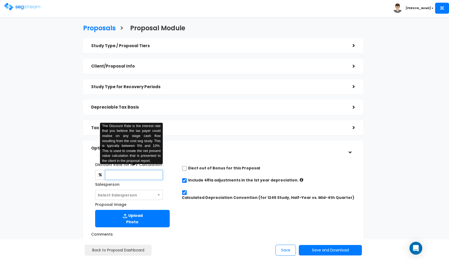
click at [144, 178] on input "text" at bounding box center [134, 175] width 58 height 10
type input "8"
click at [148, 198] on span "Select Salesperson" at bounding box center [129, 195] width 67 height 10
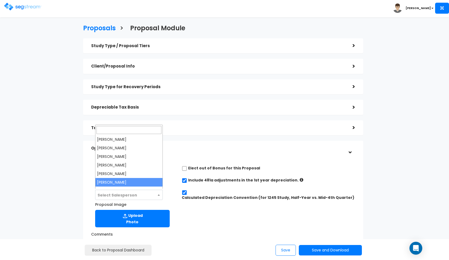
select select "190"
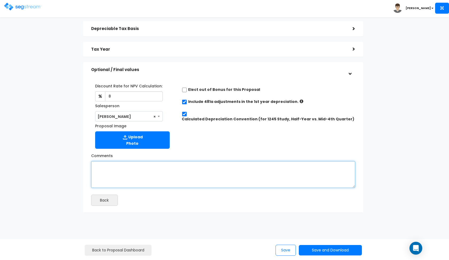
click at [166, 164] on textarea "Comments" at bounding box center [223, 174] width 264 height 27
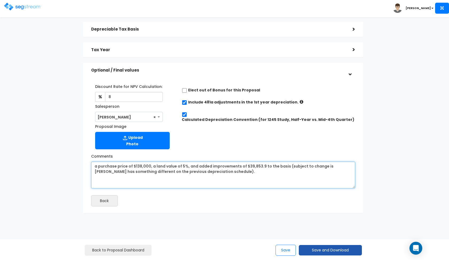
type textarea "a purchase price of $138,000, a land value of 5%, and added improvements of $39…"
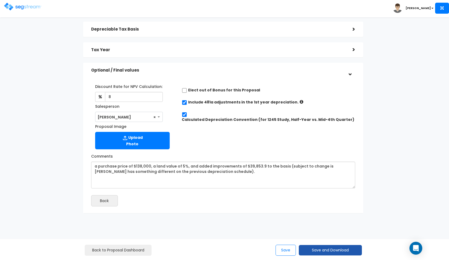
click at [318, 249] on button "Save and Download" at bounding box center [330, 250] width 63 height 10
click at [333, 221] on link "Custom Proposal" at bounding box center [344, 222] width 84 height 12
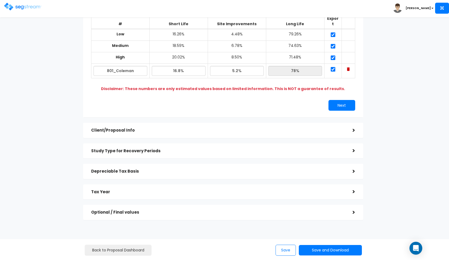
click at [141, 187] on div "Tax Year" at bounding box center [218, 192] width 254 height 10
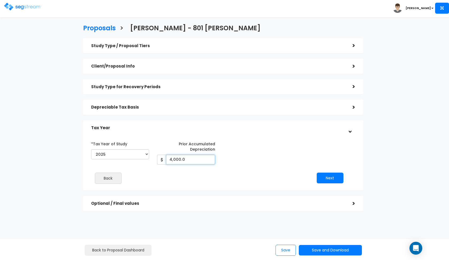
drag, startPoint x: 187, startPoint y: 160, endPoint x: 154, endPoint y: 160, distance: 32.9
click at [162, 160] on div "4,000.0" at bounding box center [186, 159] width 58 height 10
type input "2,850"
click at [318, 173] on button "Next" at bounding box center [330, 177] width 27 height 11
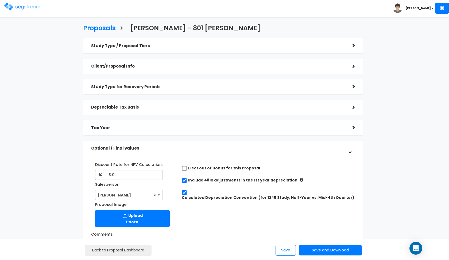
click at [194, 123] on div "Tax Year" at bounding box center [218, 128] width 254 height 10
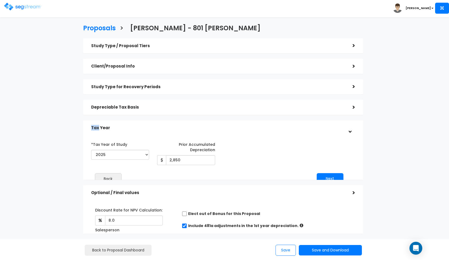
click at [194, 123] on div "Tax Year" at bounding box center [218, 128] width 254 height 10
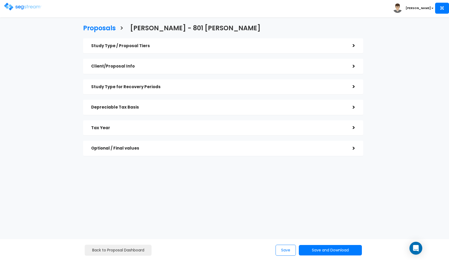
click at [166, 148] on h5 "Optional / Final values" at bounding box center [218, 148] width 254 height 5
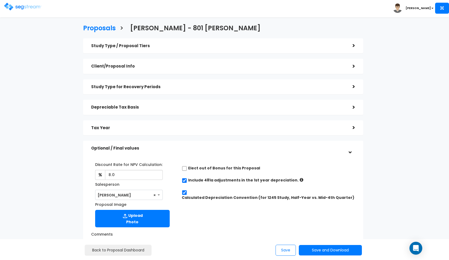
click at [236, 129] on h5 "Tax Year" at bounding box center [218, 127] width 254 height 5
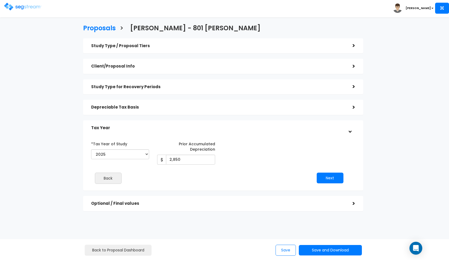
click at [236, 129] on h5 "Tax Year" at bounding box center [218, 127] width 254 height 5
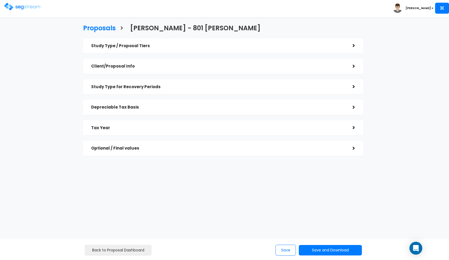
click at [253, 107] on h5 "Depreciable Tax Basis" at bounding box center [218, 107] width 254 height 5
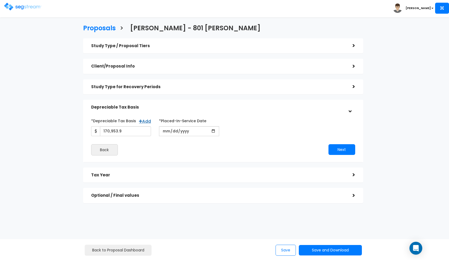
click at [253, 106] on h5 "Depreciable Tax Basis" at bounding box center [218, 107] width 254 height 5
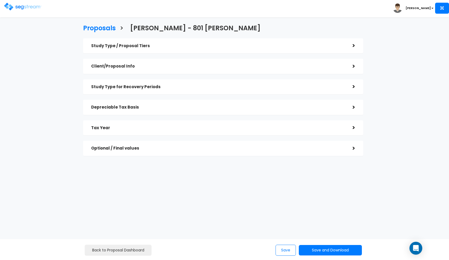
click at [258, 88] on h5 "Study Type for Recovery Periods" at bounding box center [218, 87] width 254 height 5
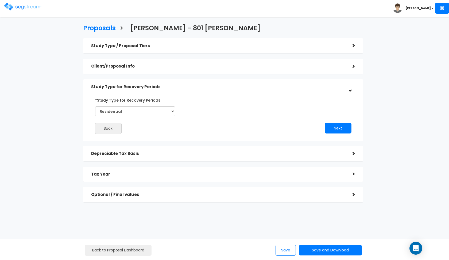
click at [258, 88] on h5 "Study Type for Recovery Periods" at bounding box center [218, 87] width 254 height 5
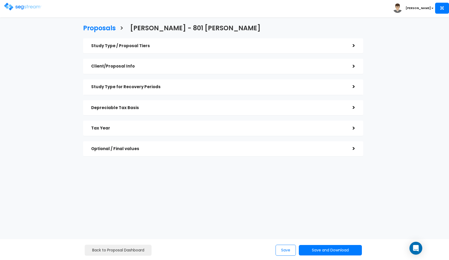
click at [260, 70] on div "Client/Proposal Info" at bounding box center [218, 66] width 254 height 10
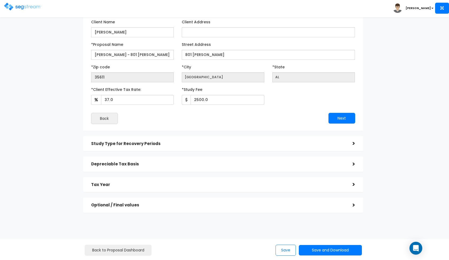
scroll to position [58, 0]
click at [322, 244] on div "Back to Proposal Dashboard Save Save and Download Standard Proposal Custom Prop…" at bounding box center [225, 249] width 364 height 12
click at [322, 246] on button "Save and Download" at bounding box center [330, 250] width 63 height 10
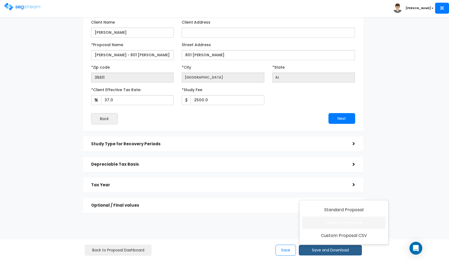
click at [336, 226] on link "Custom Proposal" at bounding box center [344, 222] width 84 height 12
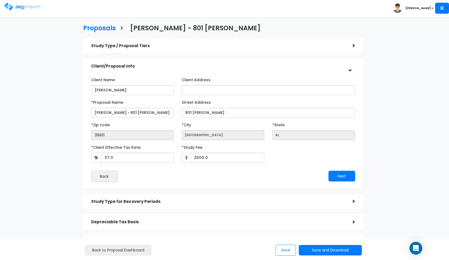
click at [20, 3] on img at bounding box center [22, 7] width 37 height 8
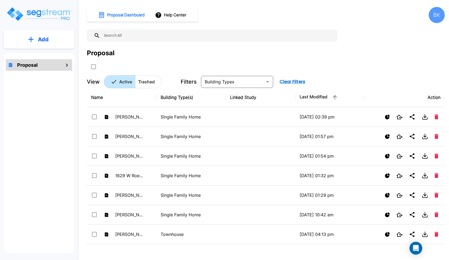
click at [19, 38] on button "Add" at bounding box center [39, 40] width 71 height 16
click at [32, 52] on p "Add Proposal" at bounding box center [43, 54] width 28 height 6
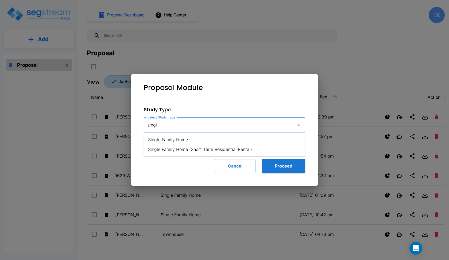
click at [189, 139] on li "Single Family Home" at bounding box center [225, 140] width 162 height 10
type input "Single Family Home"
click at [289, 165] on button "Proceed" at bounding box center [283, 166] width 43 height 14
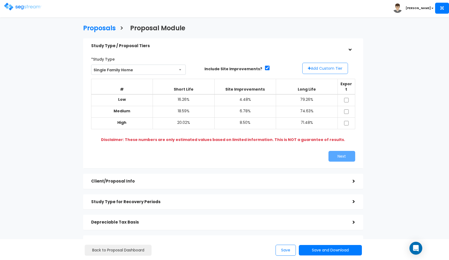
click at [339, 68] on button "Add Custom Tier" at bounding box center [326, 68] width 46 height 11
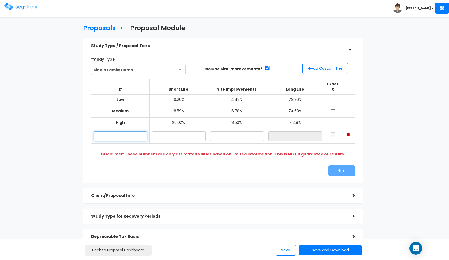
click at [117, 131] on input "text" at bounding box center [121, 136] width 54 height 10
paste input "[STREET_ADDRESS][PERSON_NAME]"
type input "[STREET_ADDRESS]"
